Goal: Obtain resource: Obtain resource

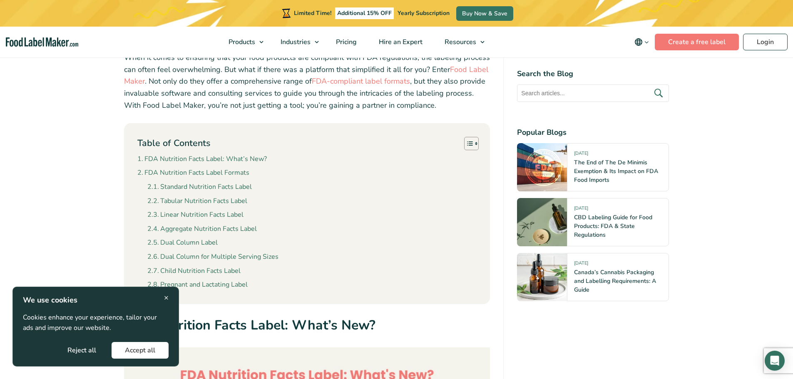
click at [167, 296] on span "×" at bounding box center [166, 297] width 5 height 11
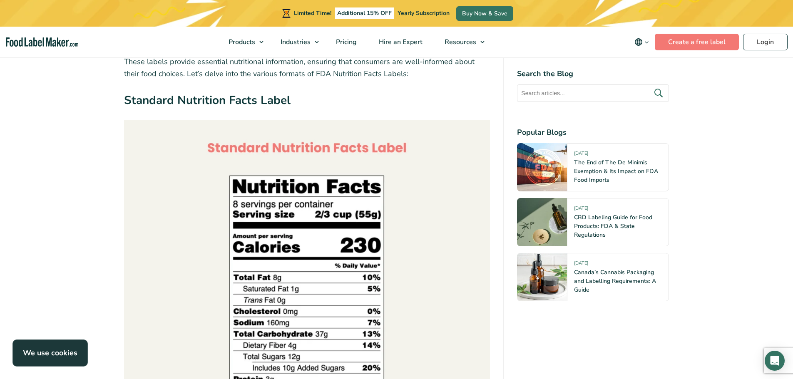
scroll to position [1208, 0]
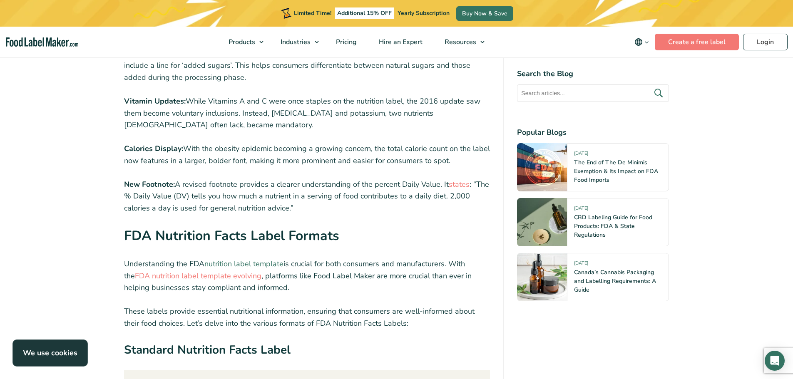
click at [256, 262] on link "nutrition label template" at bounding box center [243, 264] width 79 height 10
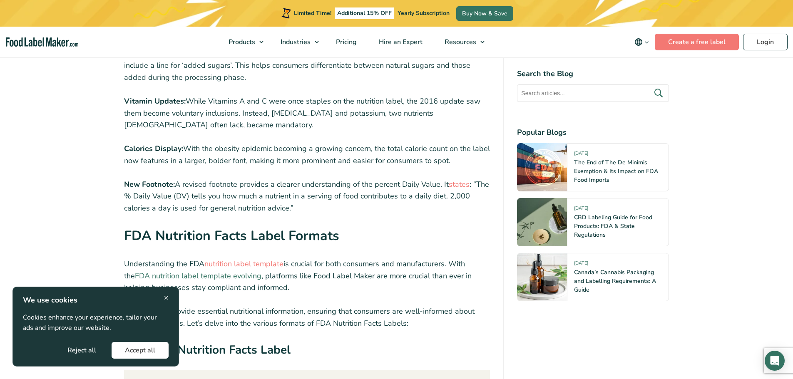
click at [237, 275] on link "FDA nutrition label template evolving" at bounding box center [198, 276] width 127 height 10
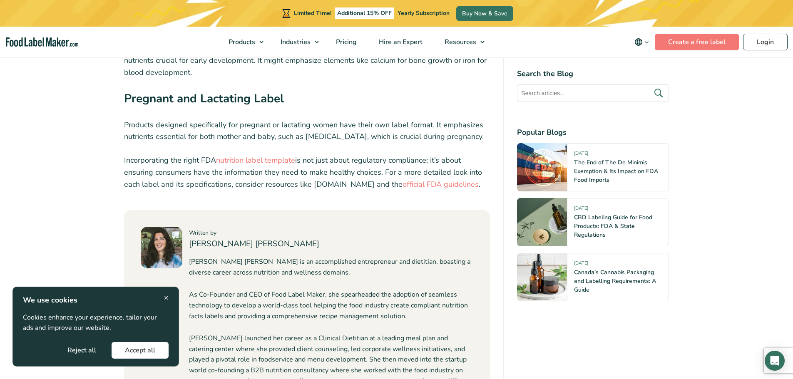
scroll to position [4580, 0]
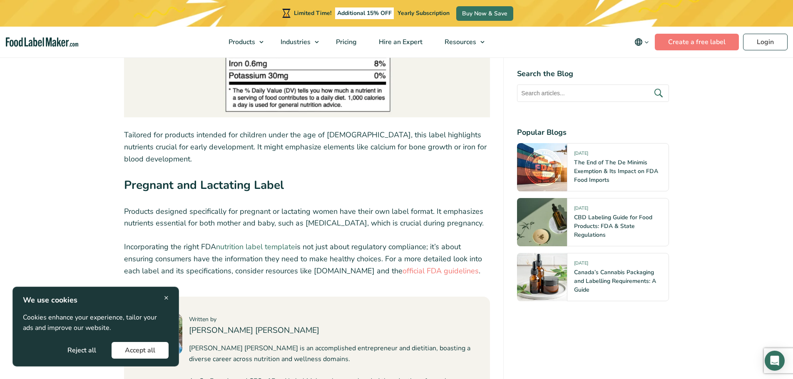
click at [264, 242] on link "nutrition label template" at bounding box center [255, 247] width 79 height 10
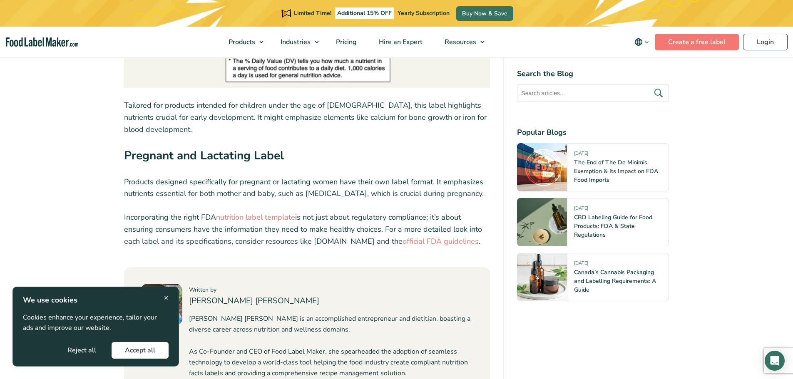
scroll to position [4497, 0]
